Goal: Information Seeking & Learning: Learn about a topic

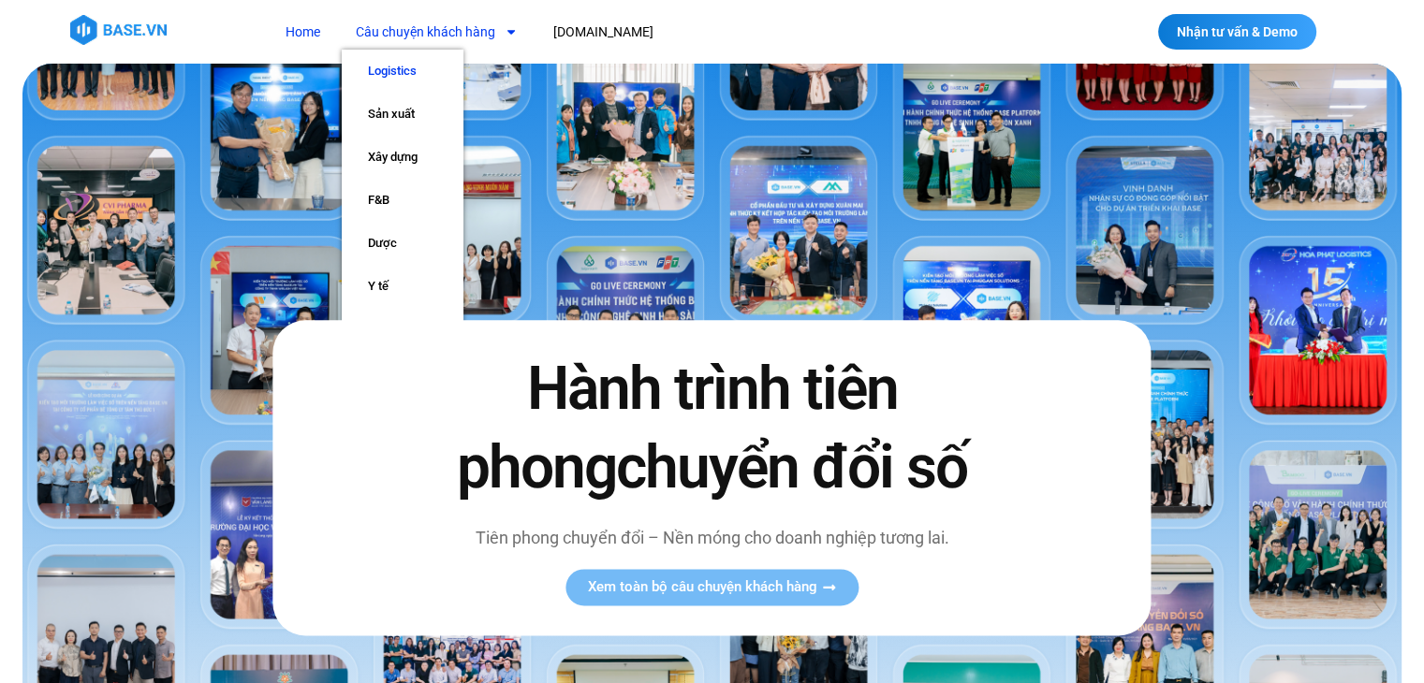
click at [417, 65] on link "Logistics" at bounding box center [403, 71] width 122 height 43
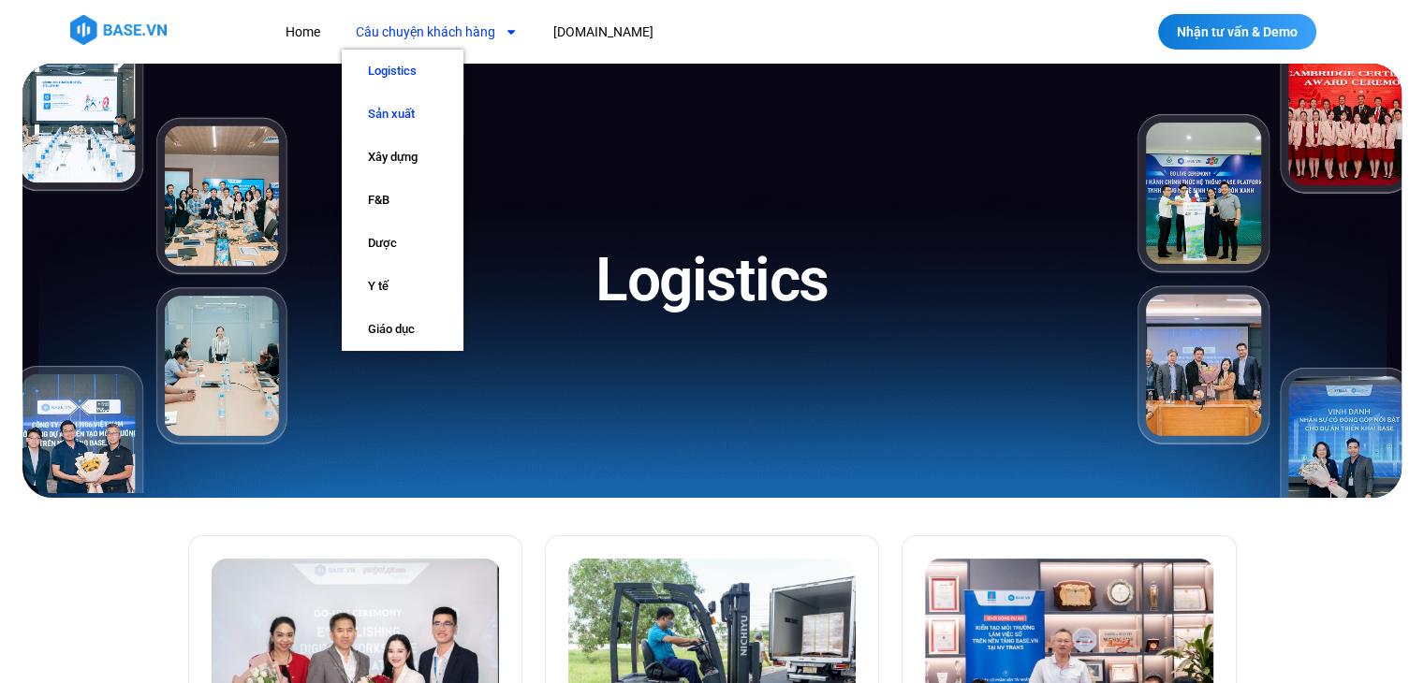
click at [398, 119] on link "Sản xuất" at bounding box center [403, 114] width 122 height 43
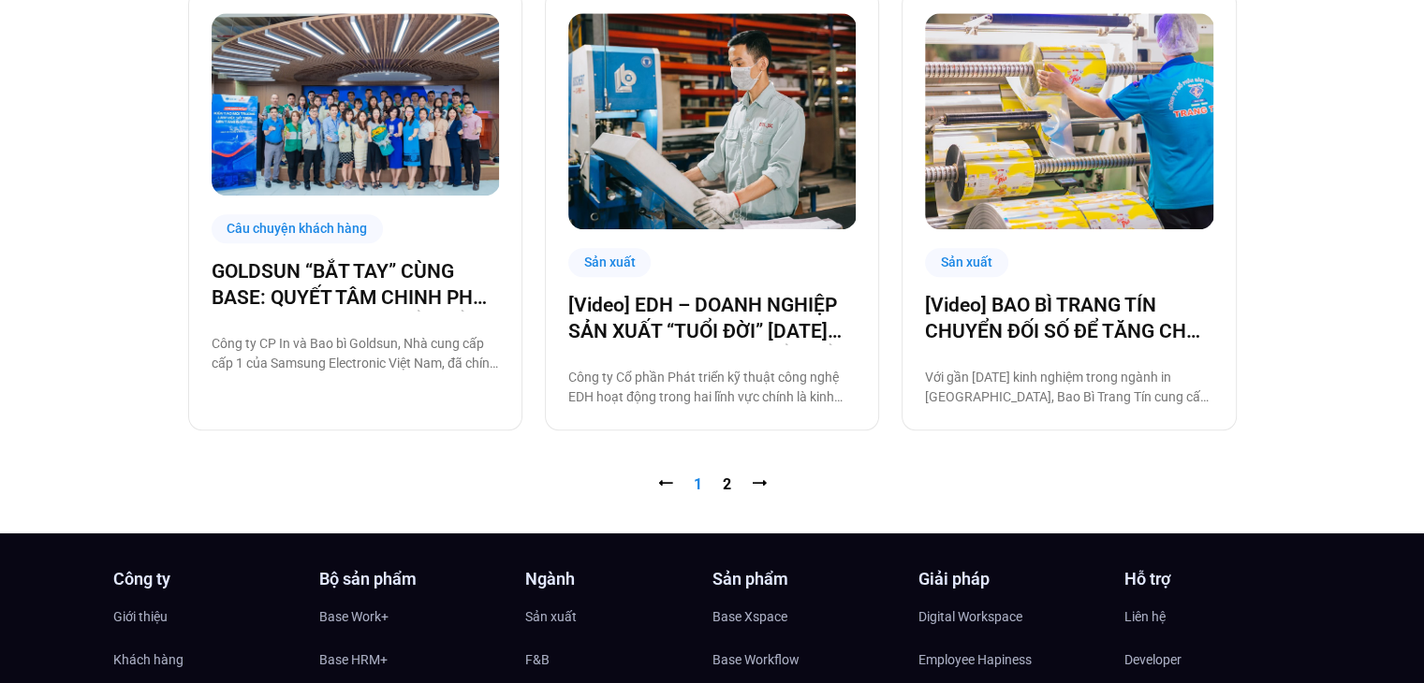
scroll to position [1939, 0]
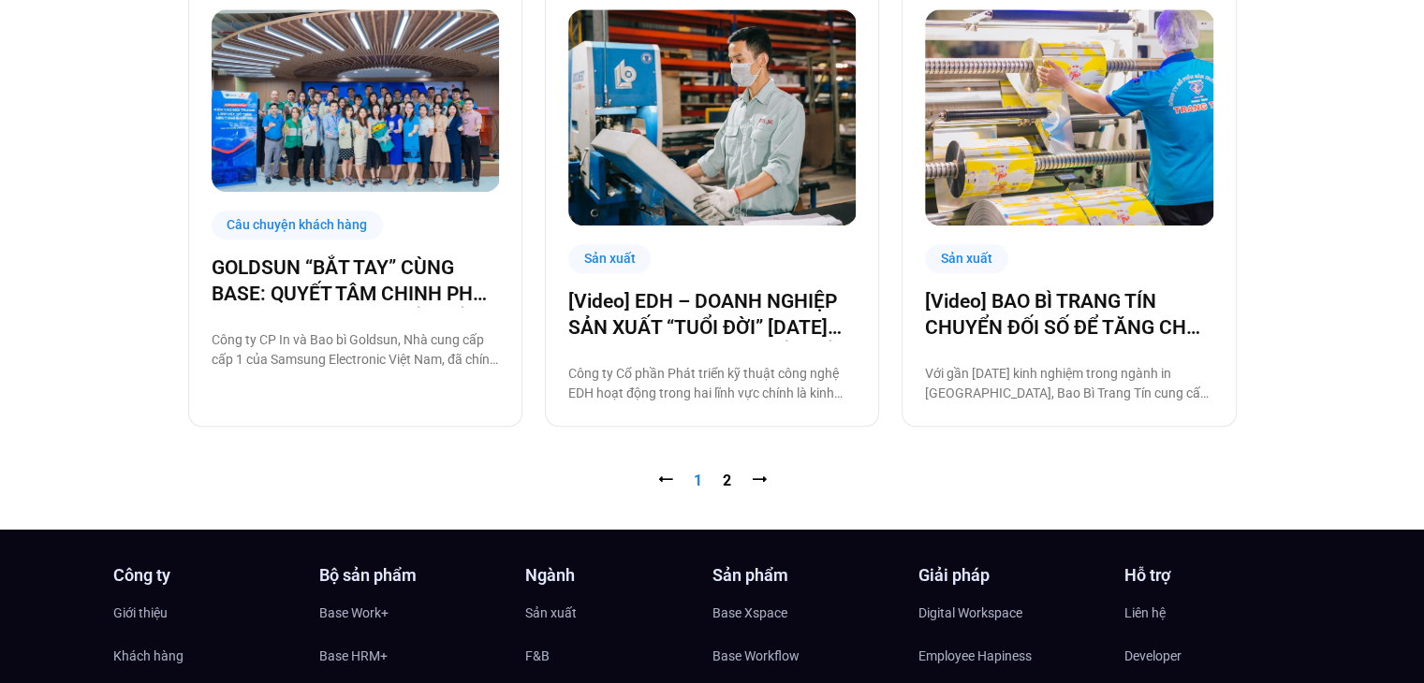
click at [719, 488] on nav "⭠ Trang 1 Trang 2 ⭢" at bounding box center [712, 481] width 1048 height 22
click at [724, 480] on link "Trang 2" at bounding box center [727, 481] width 8 height 18
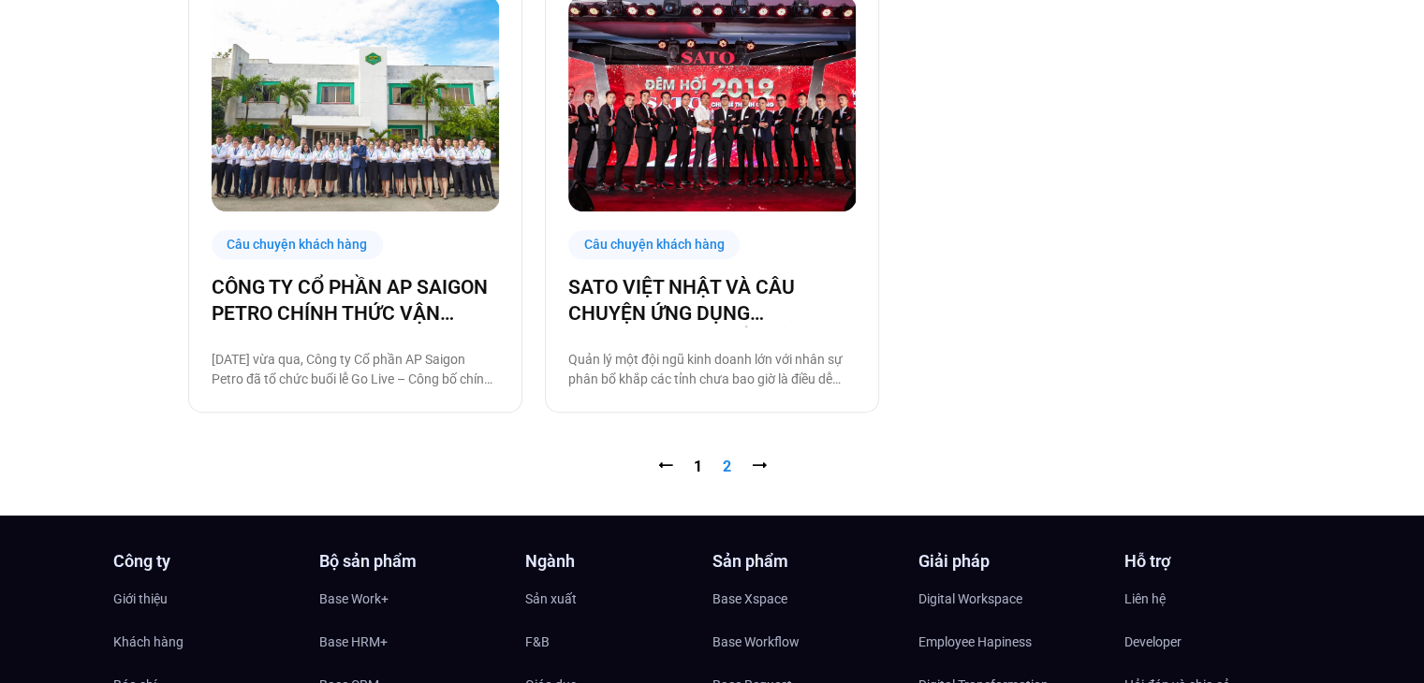
scroll to position [1490, 0]
click at [702, 469] on nav "⭠ Trang 1 Trang 2 ⭢" at bounding box center [712, 467] width 1048 height 22
click at [695, 469] on link "Trang 1" at bounding box center [698, 467] width 8 height 18
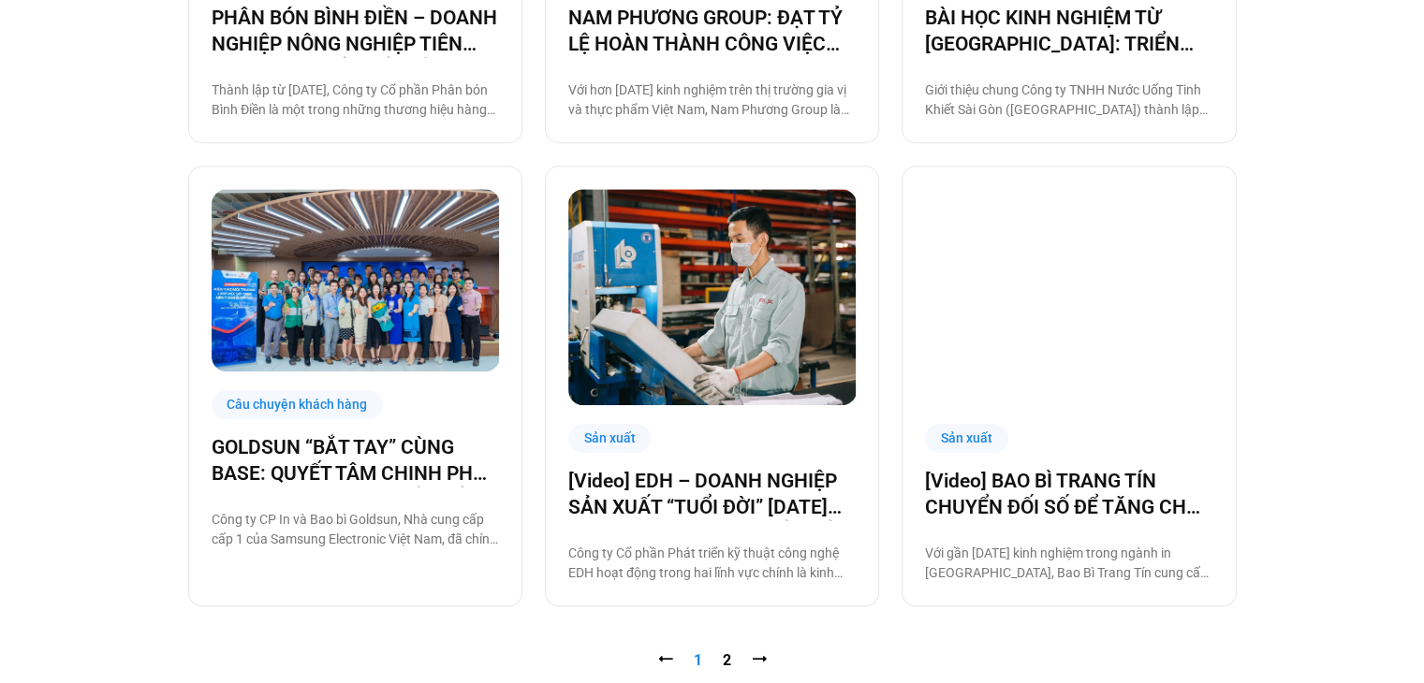
scroll to position [1760, 0]
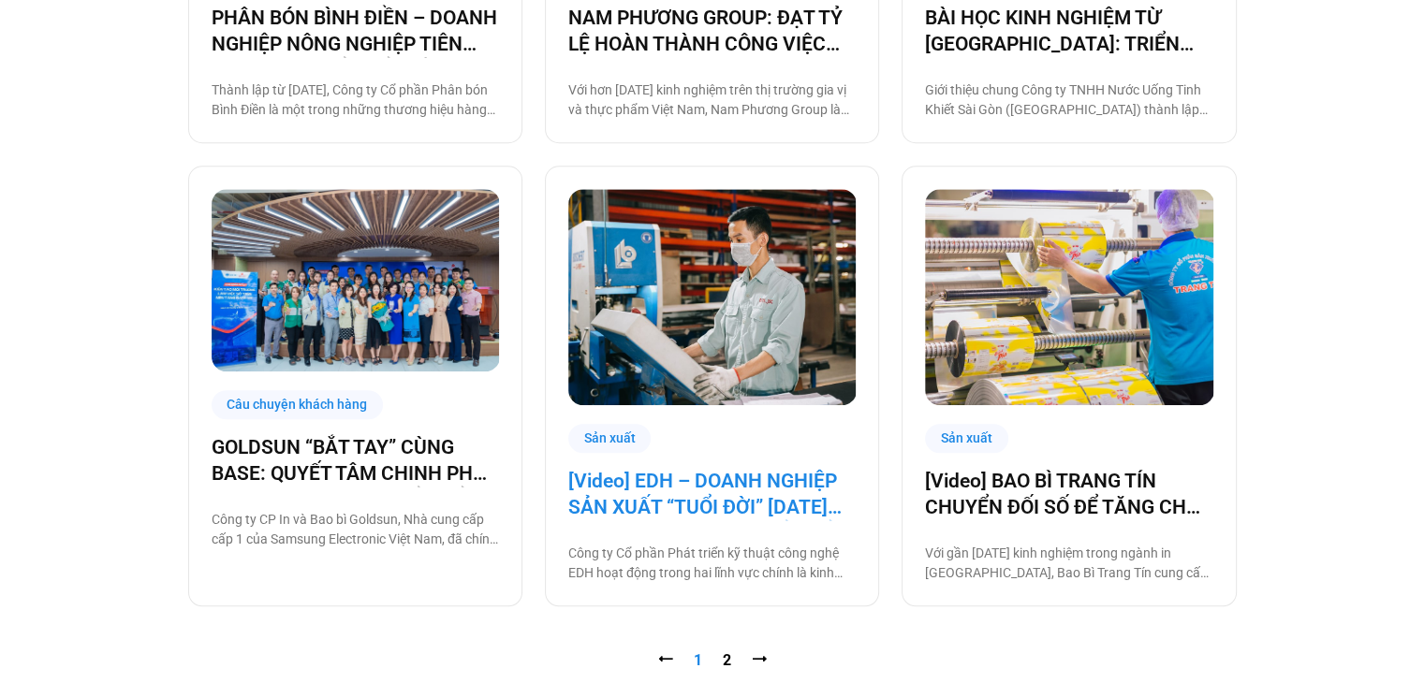
click at [715, 486] on link "[Video] EDH – DOANH NGHIỆP SẢN XUẤT “TUỔI ĐỜI” [DATE] VÀ CÂU CHUYỆN CHUYỂN ĐỔI …" at bounding box center [711, 494] width 287 height 52
